Goal: Communication & Community: Answer question/provide support

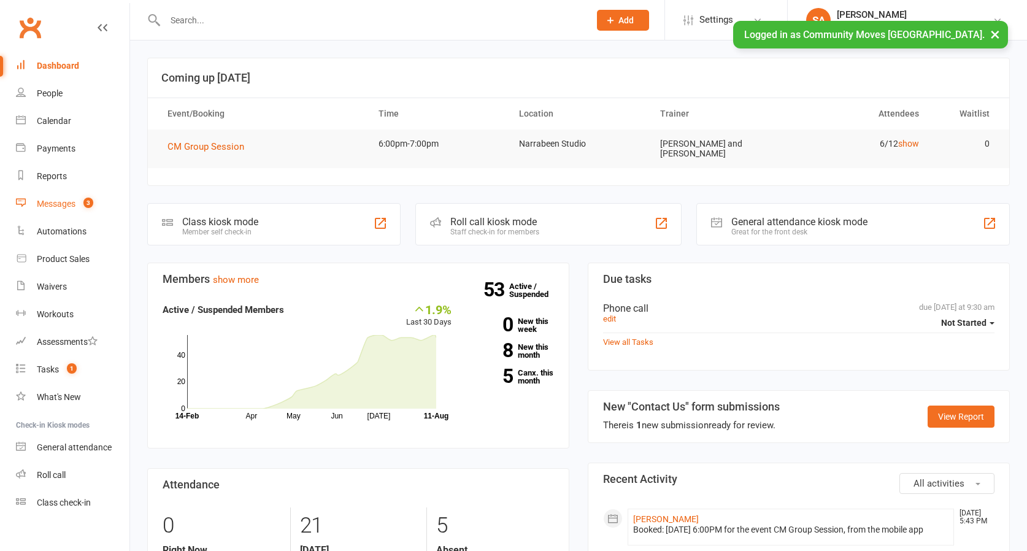
click at [66, 203] on div "Messages" at bounding box center [56, 204] width 39 height 10
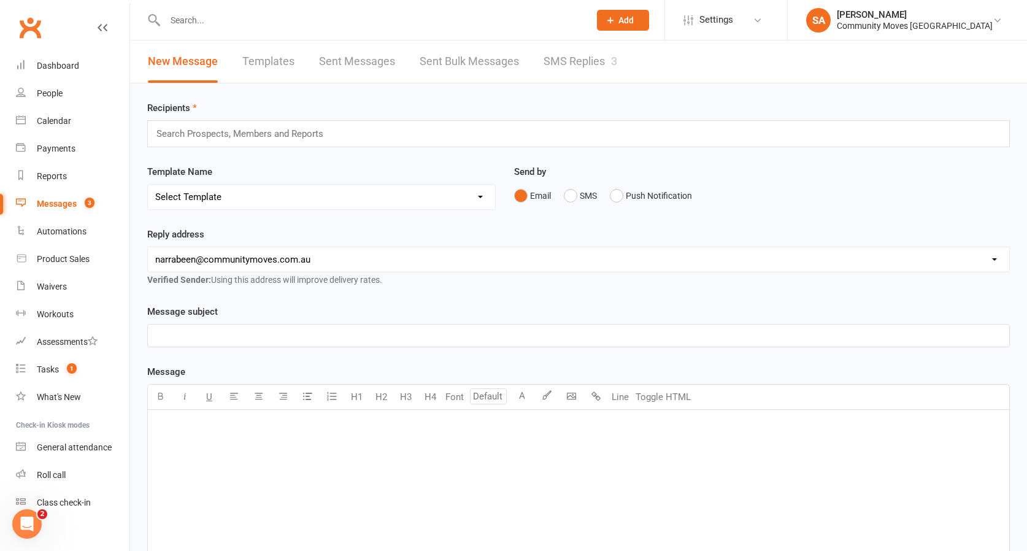
click at [570, 56] on link "SMS Replies 3" at bounding box center [580, 61] width 74 height 42
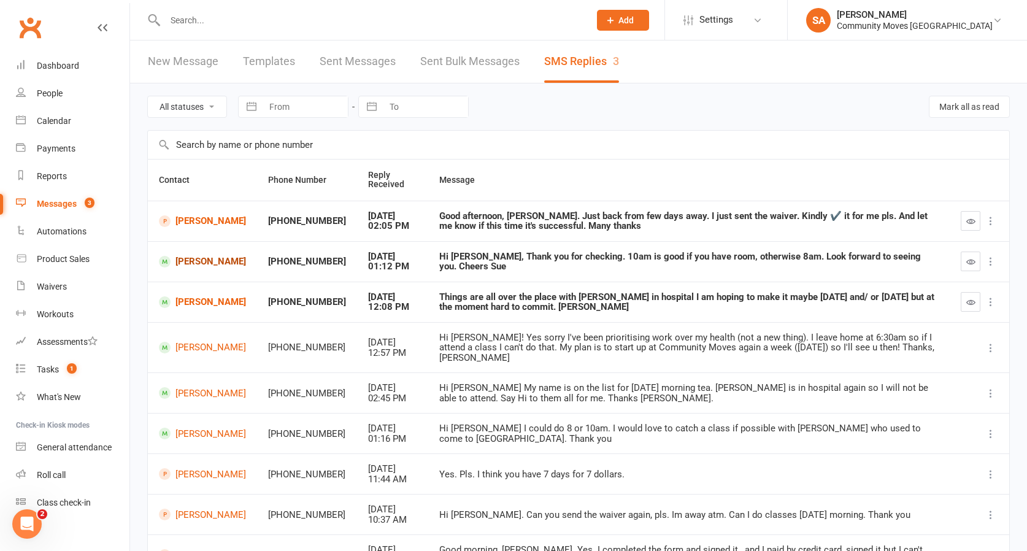
click at [194, 259] on link "[PERSON_NAME]" at bounding box center [202, 262] width 87 height 12
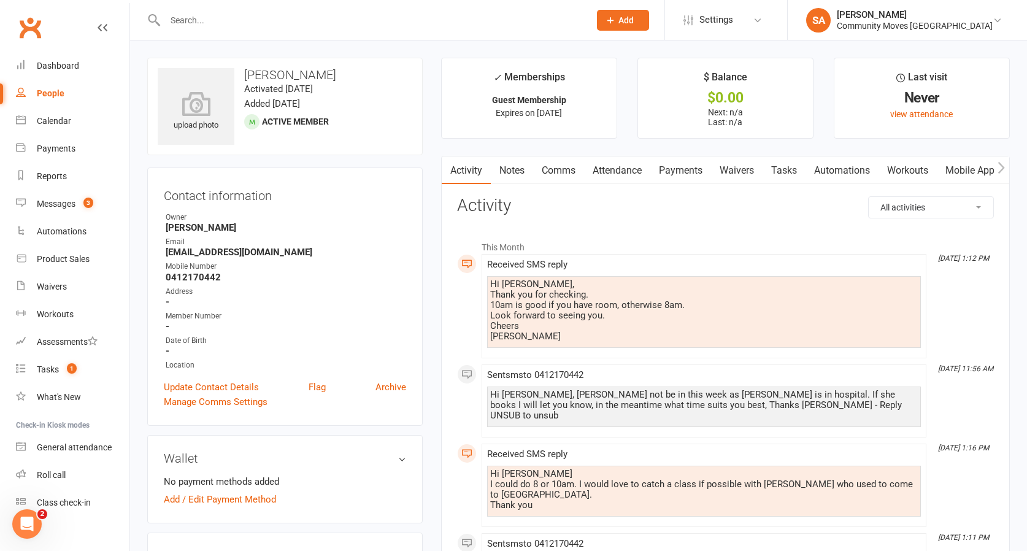
click at [549, 164] on link "Comms" at bounding box center [558, 170] width 51 height 28
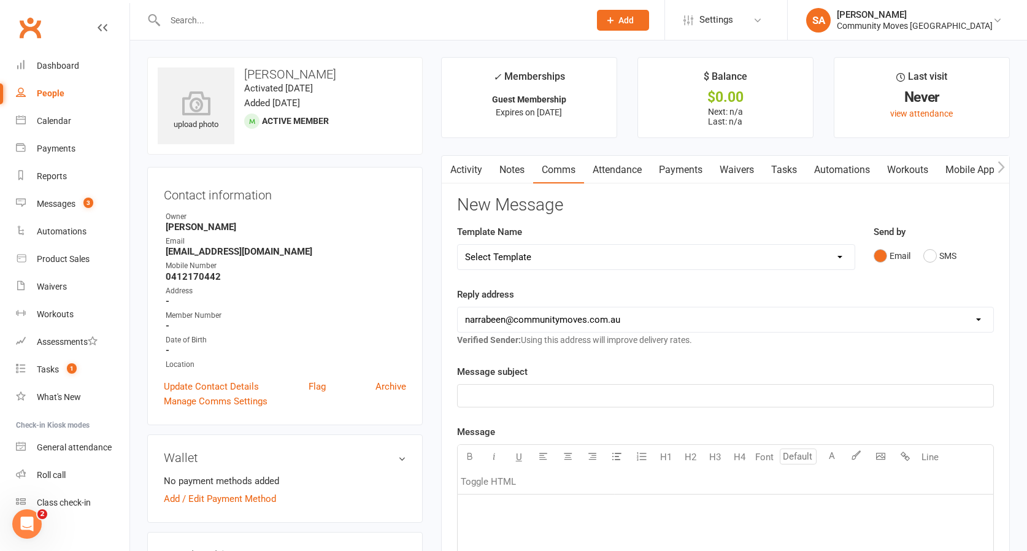
scroll to position [0, 13]
click at [927, 251] on button "SMS" at bounding box center [939, 255] width 33 height 23
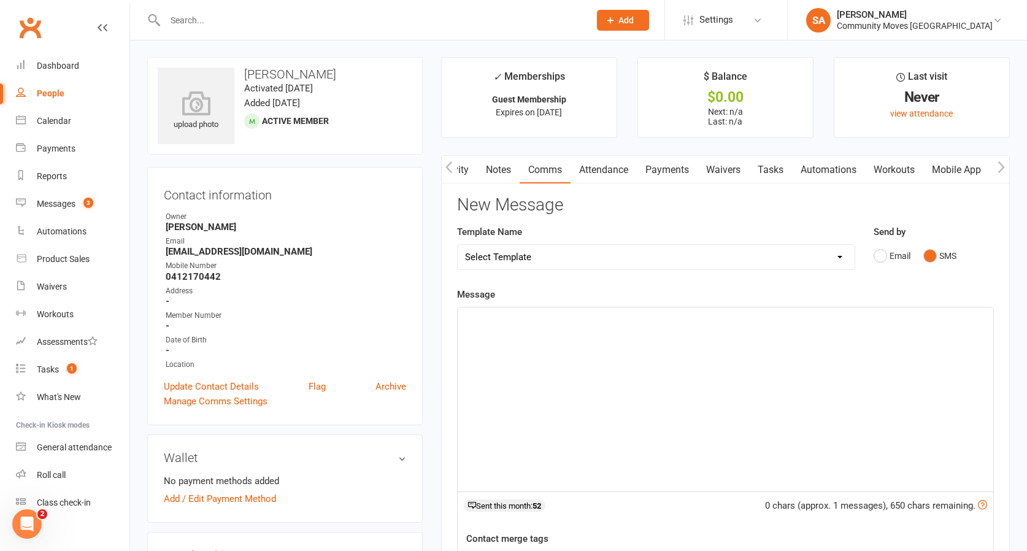
click at [542, 330] on div "﻿" at bounding box center [725, 399] width 535 height 184
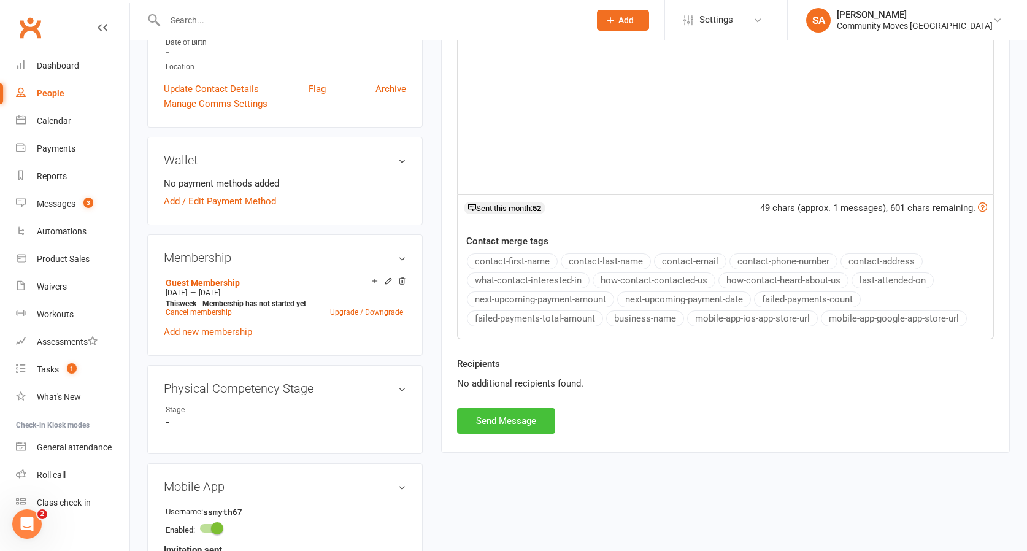
scroll to position [299, 0]
click at [476, 418] on button "Send Message" at bounding box center [506, 420] width 98 height 26
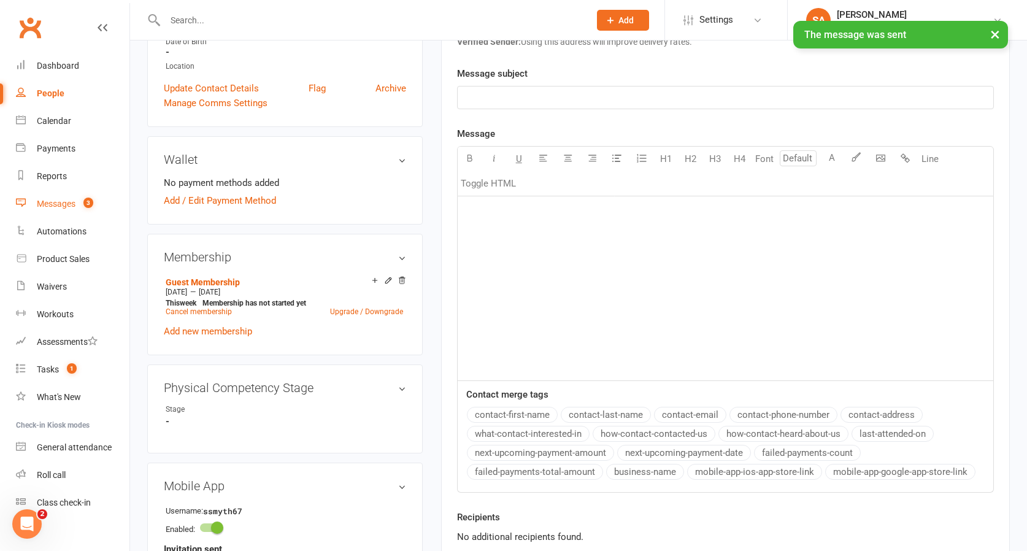
click at [47, 199] on div "Messages" at bounding box center [56, 204] width 39 height 10
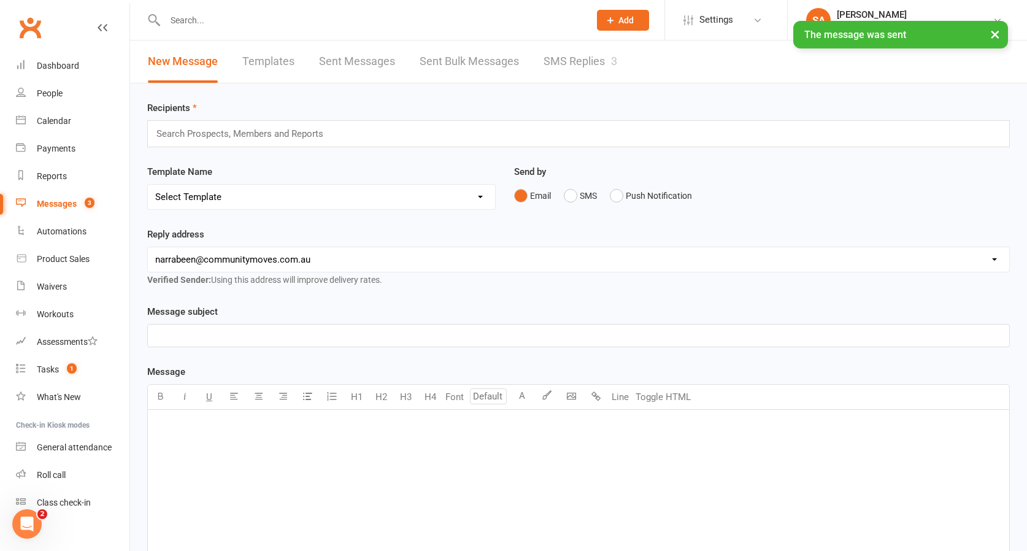
click at [572, 59] on link "SMS Replies 3" at bounding box center [580, 61] width 74 height 42
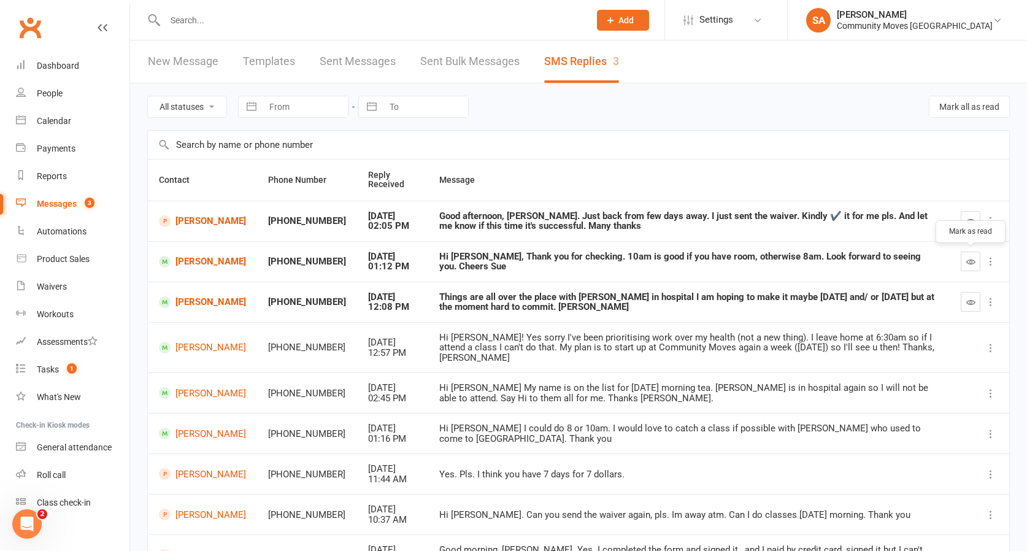
click at [969, 257] on icon "button" at bounding box center [970, 261] width 9 height 9
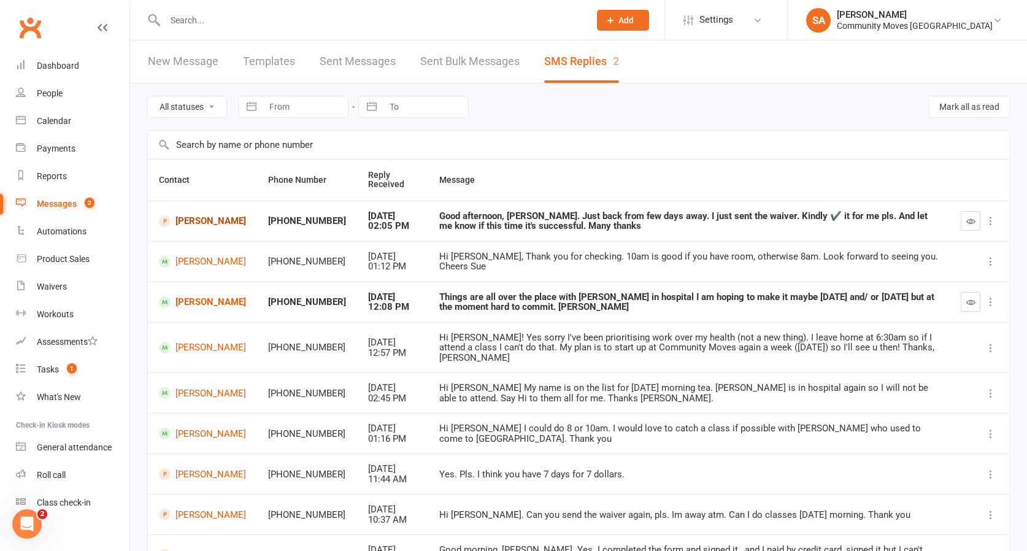
click at [196, 220] on link "[PERSON_NAME]" at bounding box center [202, 221] width 87 height 12
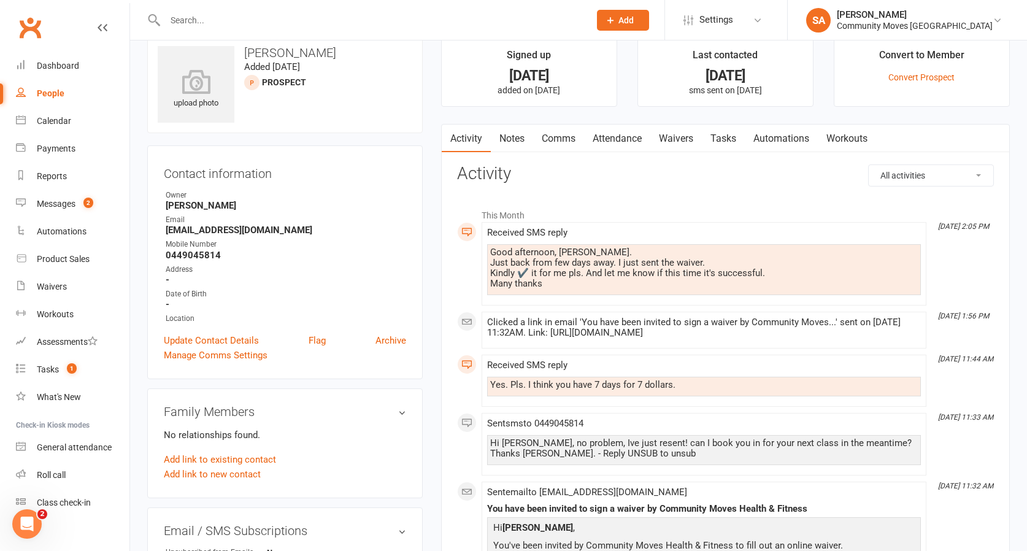
scroll to position [23, 0]
click at [47, 282] on div "Waivers" at bounding box center [52, 287] width 30 height 10
